Goal: Task Accomplishment & Management: Use online tool/utility

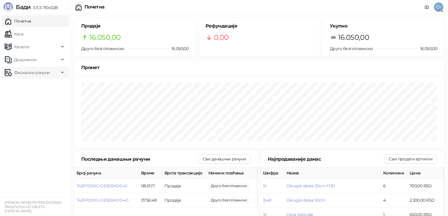
click at [54, 75] on span "Фискални рачуни" at bounding box center [32, 73] width 54 height 12
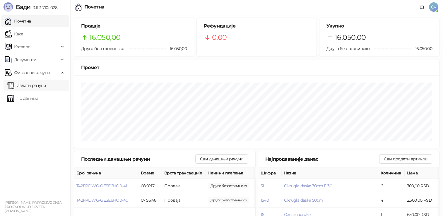
click at [46, 86] on link "Издати рачуни" at bounding box center [26, 86] width 39 height 12
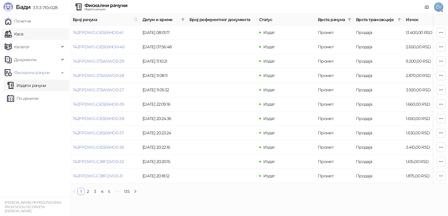
click at [19, 28] on link "Каса" at bounding box center [14, 34] width 18 height 12
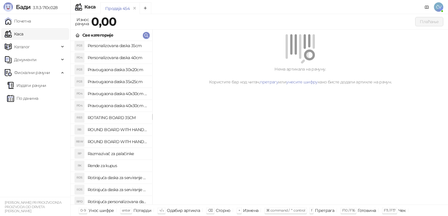
scroll to position [516, 0]
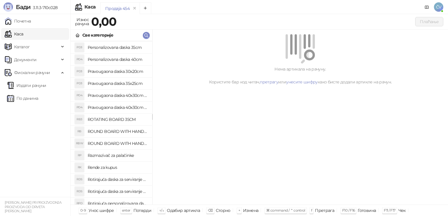
click at [131, 62] on h4 "Personalizovana daska 40cm" at bounding box center [118, 59] width 60 height 9
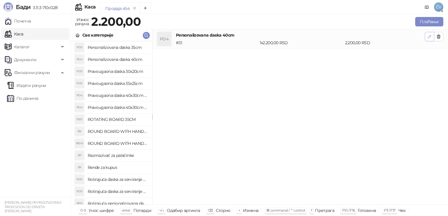
click at [430, 37] on icon "button" at bounding box center [429, 36] width 5 height 5
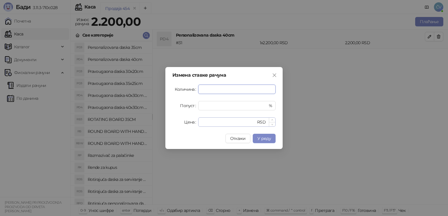
type input "*"
drag, startPoint x: 213, startPoint y: 120, endPoint x: 116, endPoint y: 141, distance: 99.1
click at [116, 141] on div "Измена ставке рачуна Количина * Попуст * % Цена **** RSD Откажи У реду" at bounding box center [224, 108] width 448 height 216
type input "****"
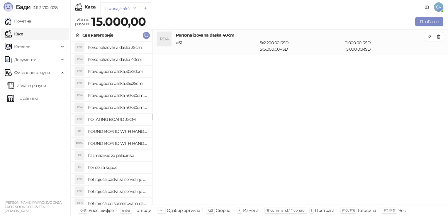
drag, startPoint x: 227, startPoint y: 21, endPoint x: 437, endPoint y: 59, distance: 213.7
click at [437, 59] on div "Износ рачуна 15.000,00 Плаћање Све категорије OD4 Okrugla daska 40cm OD5 Okrugl…" at bounding box center [258, 109] width 377 height 187
drag, startPoint x: 437, startPoint y: 59, endPoint x: 363, endPoint y: 101, distance: 85.7
click at [363, 101] on div "PD4 Personalizovana daska 40cm # 31 5 x 2.200,00 RSD 5 x 3.000,00 RSD 11.000,00…" at bounding box center [299, 117] width 295 height 175
click at [366, 92] on div "PD4 Personalizovana daska 40cm # 31 5 x 2.200,00 RSD 5 x 3.000,00 RSD 11.000,00…" at bounding box center [299, 117] width 295 height 175
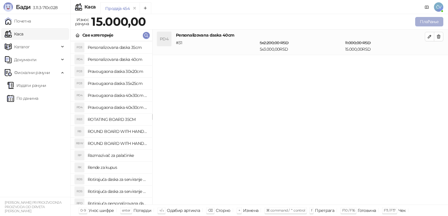
click at [424, 21] on button "Плаћање" at bounding box center [429, 21] width 28 height 9
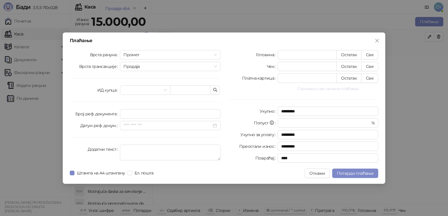
click at [333, 88] on button "Прикажи све начине плаћања" at bounding box center [327, 88] width 100 height 7
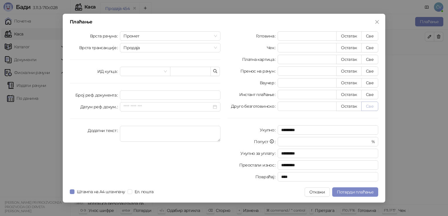
click at [372, 106] on button "Све" at bounding box center [369, 106] width 17 height 9
type input "*****"
type input "****"
click at [365, 192] on span "Потврди плаћање" at bounding box center [355, 192] width 37 height 5
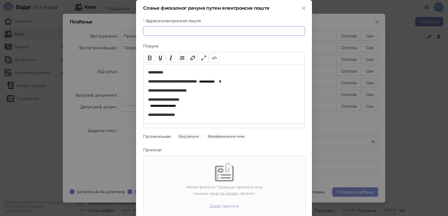
click at [191, 31] on input "Адреса електронске поште" at bounding box center [224, 30] width 162 height 9
paste input "**********"
type input "**********"
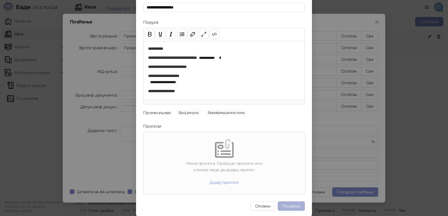
click at [293, 204] on button "Пошаљи" at bounding box center [290, 206] width 27 height 9
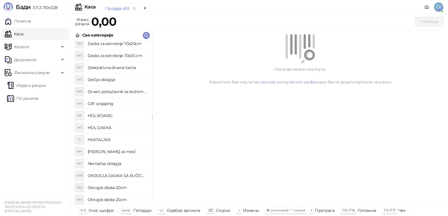
scroll to position [182, 0]
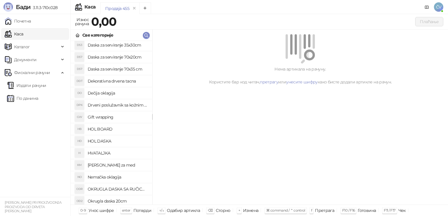
click at [136, 48] on h4 "Daska za serviranje 35x30cm" at bounding box center [118, 44] width 60 height 9
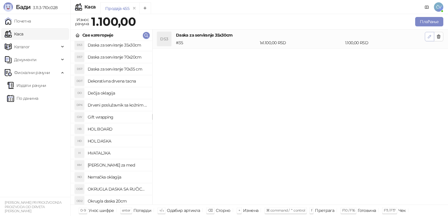
click at [429, 37] on icon "button" at bounding box center [429, 36] width 3 height 3
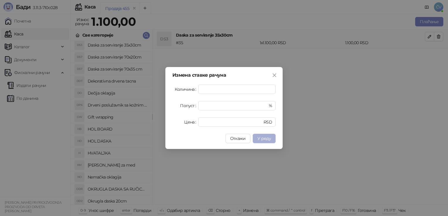
click at [264, 138] on span "У реду" at bounding box center [263, 138] width 13 height 5
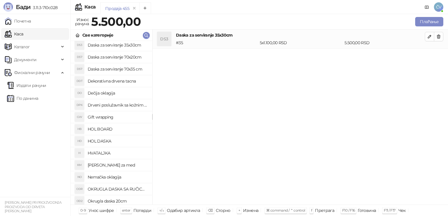
click at [134, 56] on h4 "Daska za serviranje 70x20cm" at bounding box center [118, 56] width 60 height 9
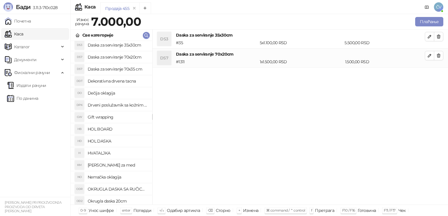
scroll to position [0, 0]
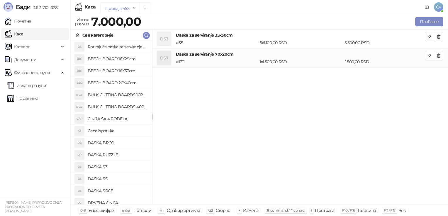
click at [107, 130] on h4 "Cena isporuke" at bounding box center [118, 130] width 60 height 9
click at [425, 73] on button "button" at bounding box center [428, 74] width 9 height 9
type input "*"
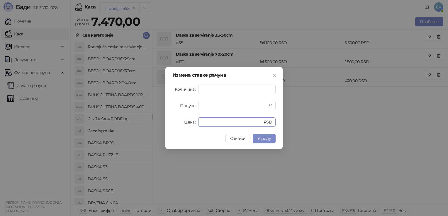
drag, startPoint x: 208, startPoint y: 120, endPoint x: 165, endPoint y: 120, distance: 43.6
click at [165, 120] on div "Измена ставке рачуна Количина * Попуст * % Цена *** RSD Откажи У реду" at bounding box center [224, 108] width 448 height 216
type input "****"
click at [260, 141] on span "У реду" at bounding box center [263, 138] width 13 height 5
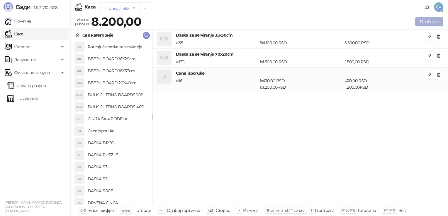
click at [425, 26] on button "Плаћање" at bounding box center [429, 21] width 28 height 9
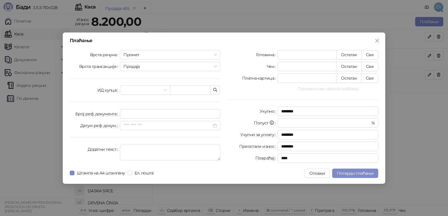
click at [336, 89] on button "Прикажи све начине плаћања" at bounding box center [327, 88] width 100 height 7
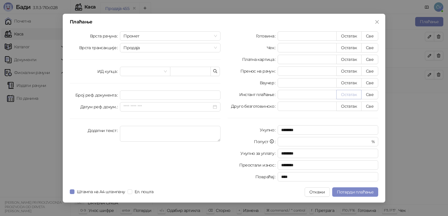
click at [361, 98] on button "Остатак" at bounding box center [348, 94] width 25 height 9
type input "****"
click at [364, 106] on button "Све" at bounding box center [369, 106] width 17 height 9
type input "*"
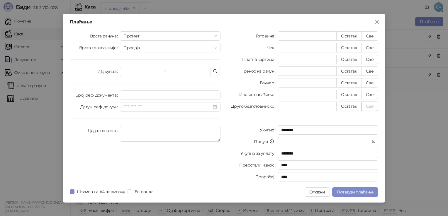
type input "****"
click at [368, 195] on button "Потврди плаћање" at bounding box center [355, 191] width 46 height 9
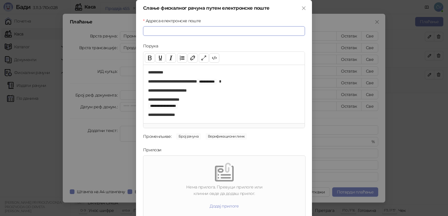
click at [207, 31] on input "Адреса електронске поште" at bounding box center [224, 30] width 162 height 9
paste input "**********"
type input "**********"
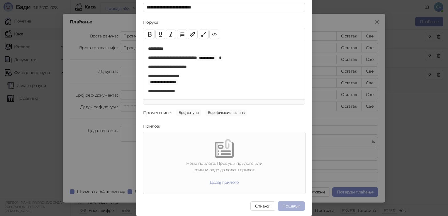
click at [291, 204] on button "Пошаљи" at bounding box center [290, 206] width 27 height 9
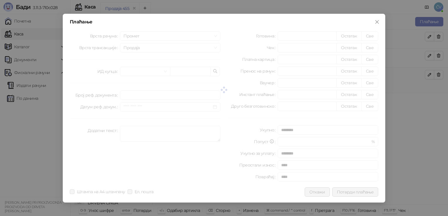
scroll to position [0, 0]
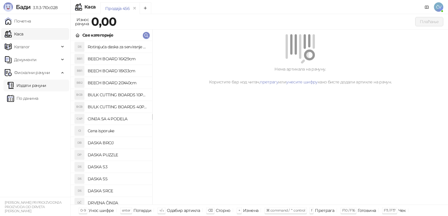
click at [22, 83] on link "Издати рачуни" at bounding box center [26, 86] width 39 height 12
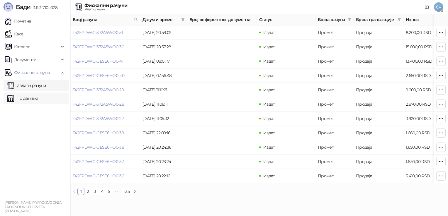
click at [28, 101] on link "По данима" at bounding box center [22, 99] width 31 height 12
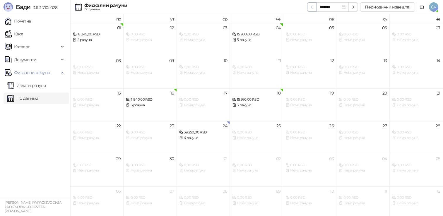
click at [310, 8] on icon "button" at bounding box center [312, 7] width 5 height 5
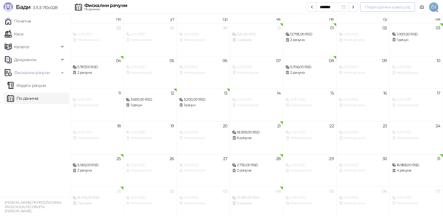
click at [408, 7] on button "Периодични извештај" at bounding box center [387, 6] width 55 height 9
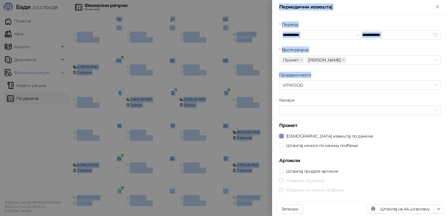
drag, startPoint x: 447, startPoint y: 71, endPoint x: 447, endPoint y: 132, distance: 60.9
click at [447, 132] on html "[PERSON_NAME] 3.11.3-710c028 Почетна Каса Каталог Документи Фискални рачуни Изд…" at bounding box center [224, 109] width 448 height 219
click at [414, 210] on button "Штампај на А4 штампачу" at bounding box center [400, 208] width 68 height 9
click at [47, 89] on div at bounding box center [224, 108] width 448 height 216
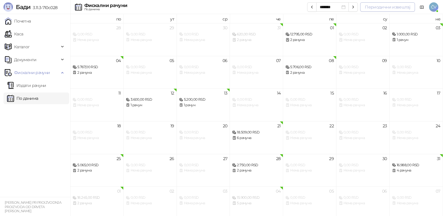
click at [403, 7] on button "Периодични извештај" at bounding box center [387, 6] width 55 height 9
click at [314, 10] on button "button" at bounding box center [311, 6] width 9 height 9
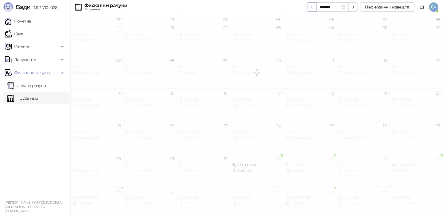
click at [314, 10] on button "button" at bounding box center [311, 6] width 9 height 9
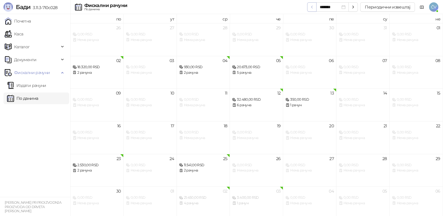
click at [314, 10] on button "button" at bounding box center [311, 6] width 9 height 9
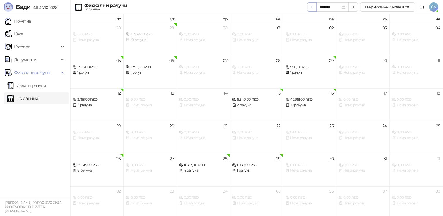
click at [314, 10] on button "button" at bounding box center [311, 6] width 9 height 9
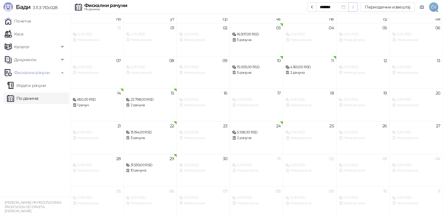
click at [353, 9] on icon "button" at bounding box center [353, 7] width 5 height 5
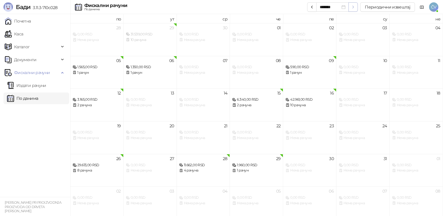
click at [353, 9] on icon "button" at bounding box center [353, 7] width 5 height 5
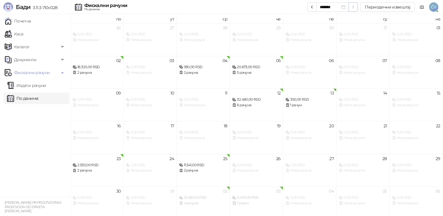
click at [353, 9] on icon "button" at bounding box center [353, 7] width 5 height 5
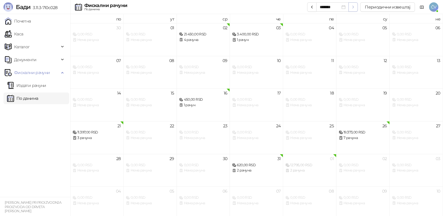
click at [353, 9] on icon "button" at bounding box center [353, 7] width 5 height 5
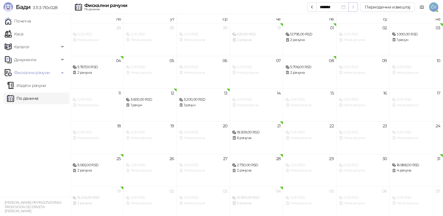
click at [353, 9] on icon "button" at bounding box center [353, 7] width 5 height 5
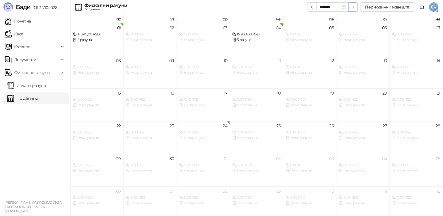
type input "*******"
click at [194, 131] on div "39.250,00 RSD" at bounding box center [203, 133] width 48 height 6
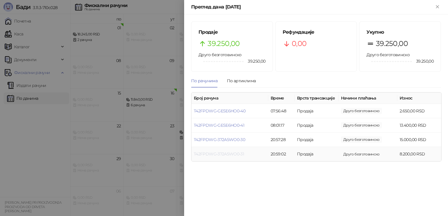
click at [240, 154] on link "T42FPDWG-372A5WO0-31" at bounding box center [219, 153] width 50 height 5
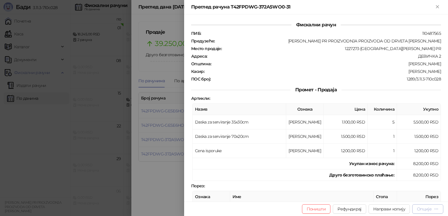
click at [436, 212] on button "Опције" at bounding box center [427, 208] width 31 height 9
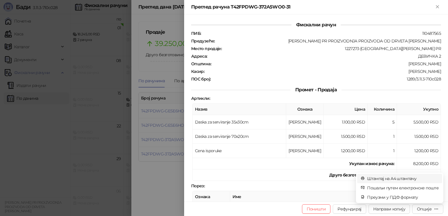
click at [406, 176] on span "Штампај на А4 штампачу" at bounding box center [402, 178] width 71 height 6
